Goal: Task Accomplishment & Management: Use online tool/utility

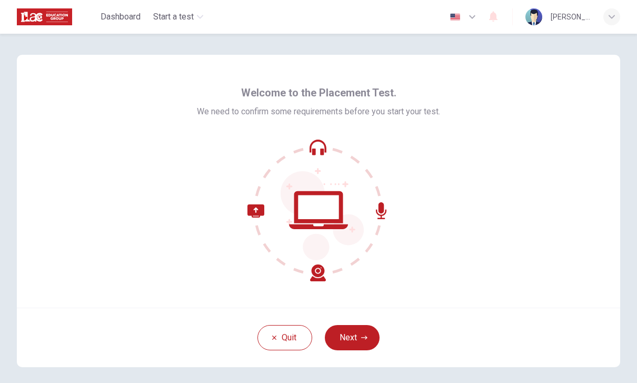
click at [359, 341] on button "Next" at bounding box center [352, 337] width 55 height 25
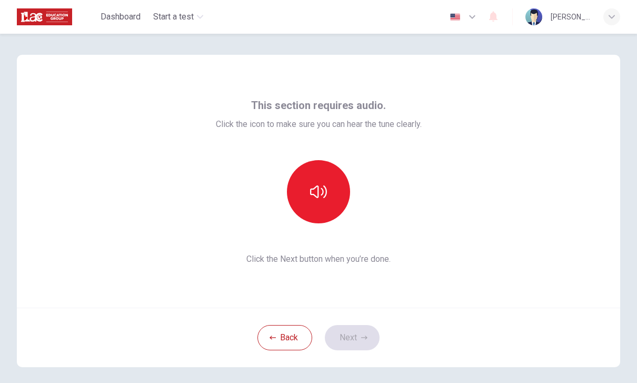
click at [313, 203] on button "button" at bounding box center [318, 191] width 63 height 63
click at [359, 334] on button "Next" at bounding box center [352, 337] width 55 height 25
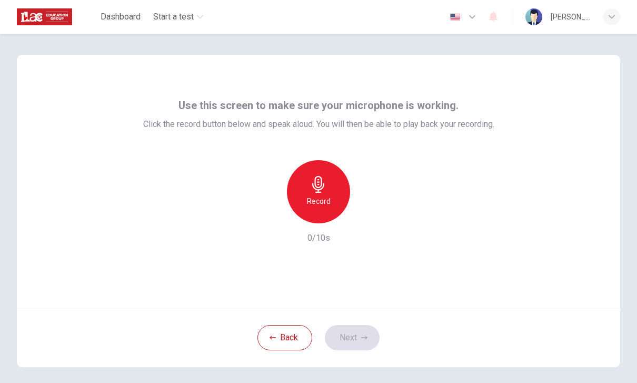
click at [326, 191] on icon "button" at bounding box center [318, 184] width 17 height 17
click at [368, 215] on icon "button" at bounding box center [367, 215] width 5 height 6
click at [356, 332] on button "Next" at bounding box center [352, 337] width 55 height 25
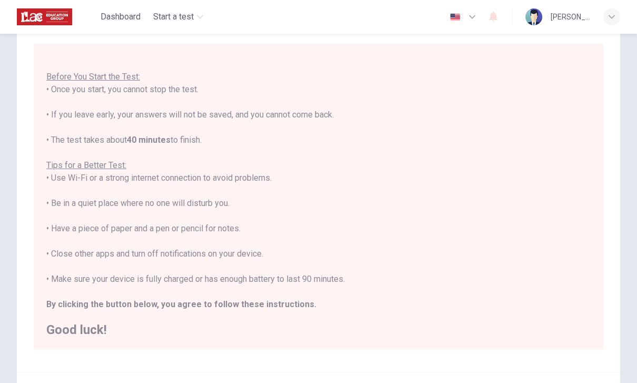
scroll to position [69, 0]
click at [578, 211] on div "You are about to start a Placement Test . Before You Start the Test: • Once you…" at bounding box center [318, 191] width 544 height 291
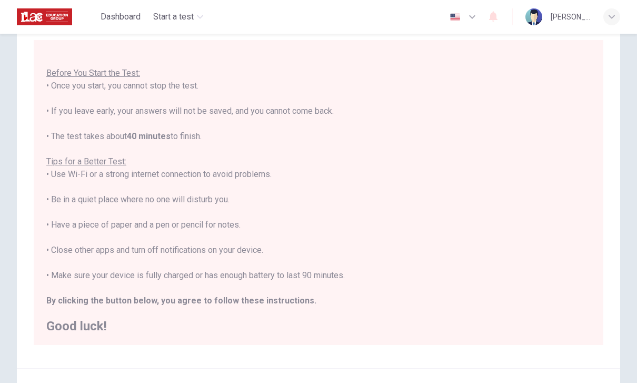
click at [575, 215] on div "You are about to start a Placement Test . Before You Start the Test: • Once you…" at bounding box center [318, 187] width 544 height 291
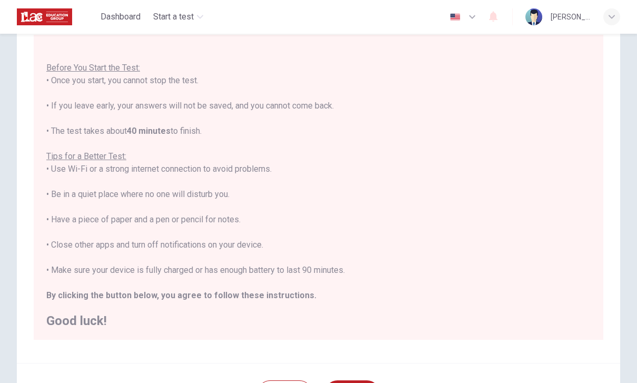
click at [572, 217] on div "You are about to start a Placement Test . Before You Start the Test: • Once you…" at bounding box center [318, 181] width 544 height 291
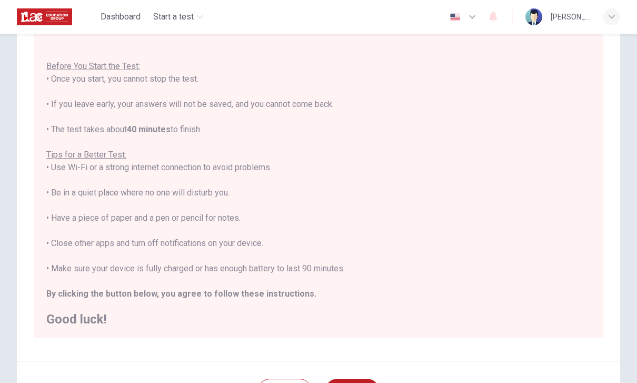
click at [566, 220] on div "You are about to start a Placement Test . Before You Start the Test: • Once you…" at bounding box center [318, 180] width 544 height 291
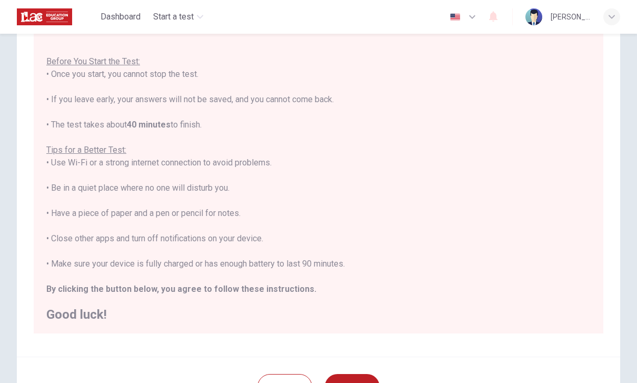
click at [565, 220] on div "You are about to start a Placement Test . Before You Start the Test: • Once you…" at bounding box center [318, 175] width 544 height 291
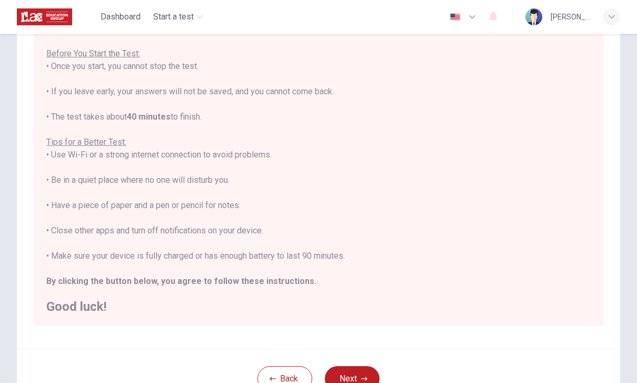
click at [566, 219] on div "You are about to start a Placement Test . Before You Start the Test: • Once you…" at bounding box center [318, 167] width 544 height 291
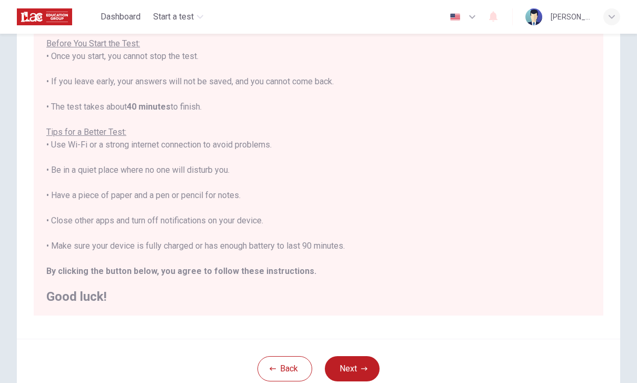
scroll to position [104, 0]
click at [568, 219] on div "You are about to start a Placement Test . Before You Start the Test: • Once you…" at bounding box center [318, 158] width 544 height 291
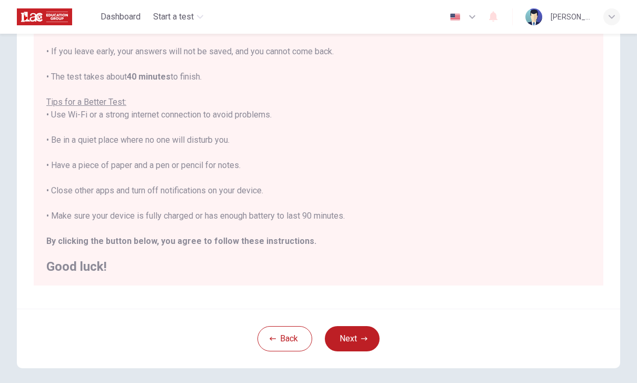
scroll to position [135, 0]
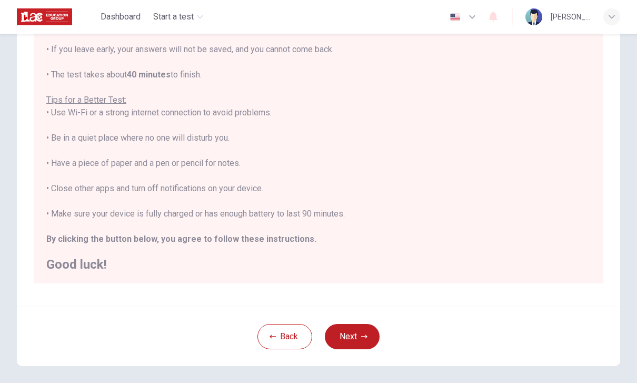
click at [549, 266] on h2 "Good luck!" at bounding box center [318, 264] width 544 height 13
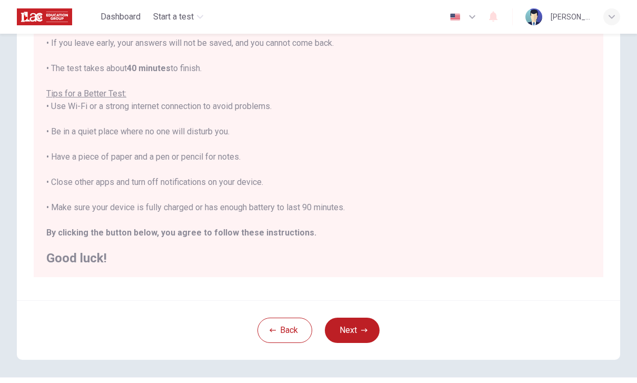
scroll to position [141, 0]
click at [549, 264] on h2 "Good luck!" at bounding box center [318, 258] width 544 height 13
click at [291, 323] on button "Back" at bounding box center [284, 330] width 55 height 25
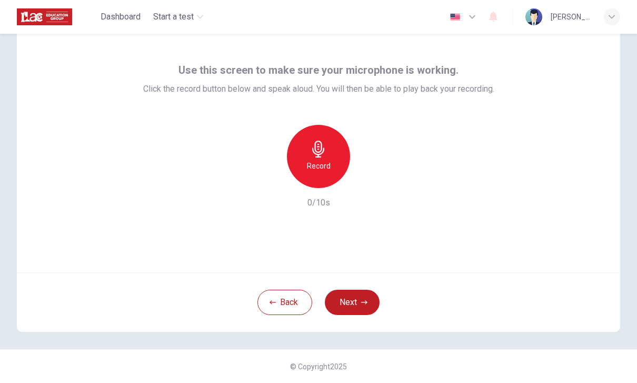
scroll to position [35, 0]
